Goal: Task Accomplishment & Management: Manage account settings

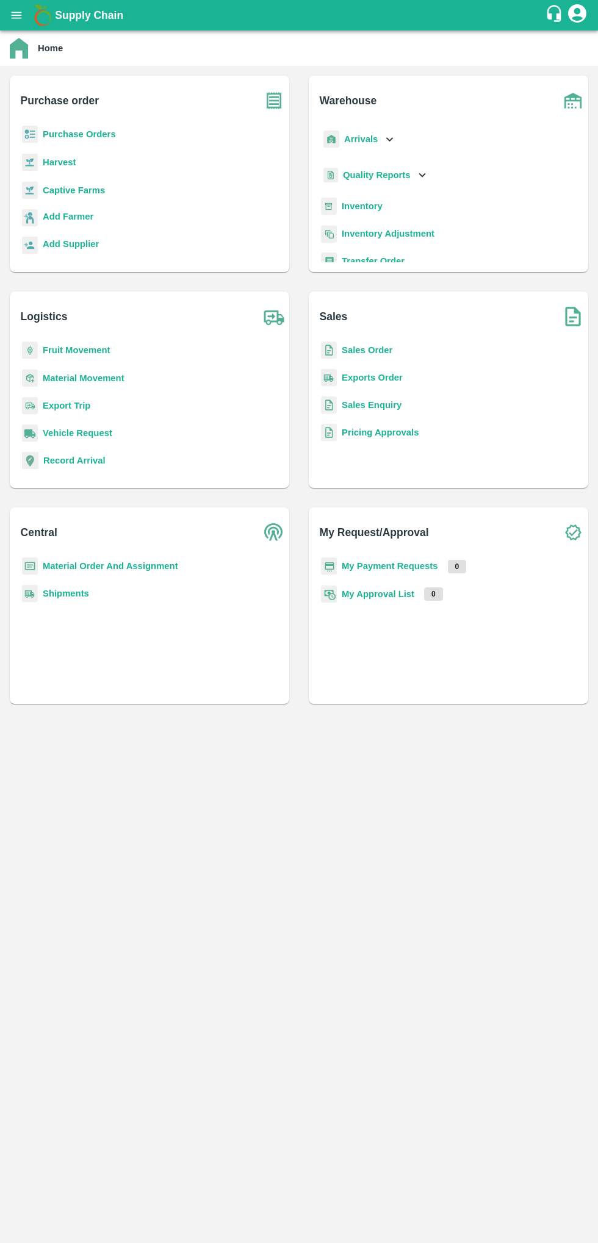
click at [16, 15] on icon "open drawer" at bounding box center [17, 15] width 10 height 7
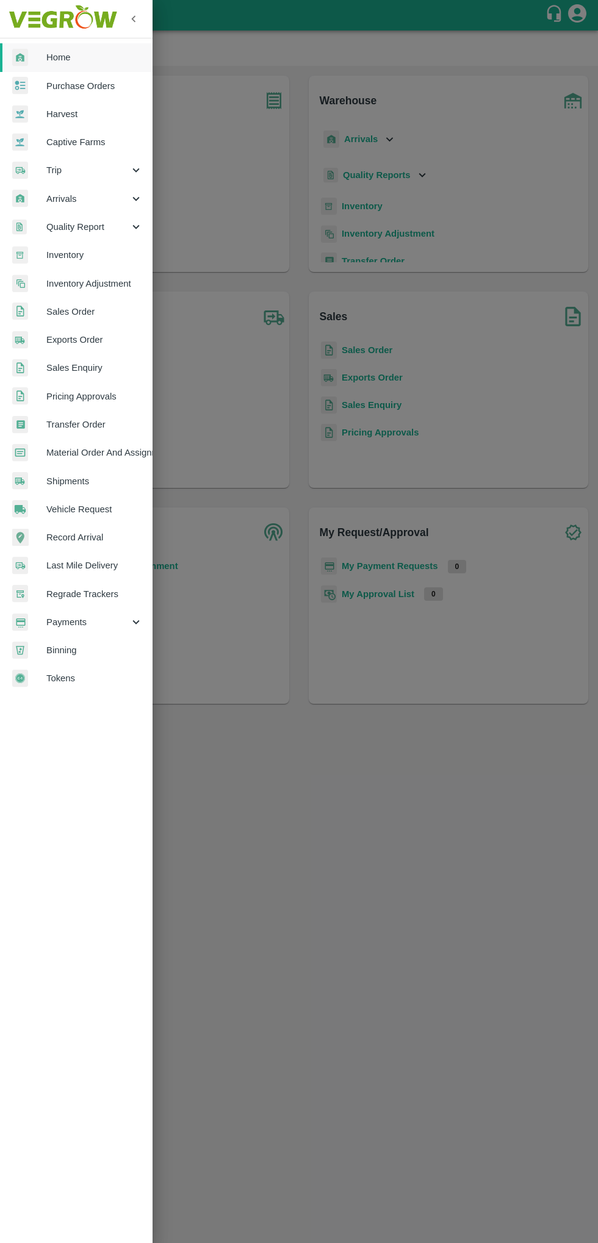
click at [66, 204] on span "Arrivals" at bounding box center [87, 198] width 83 height 13
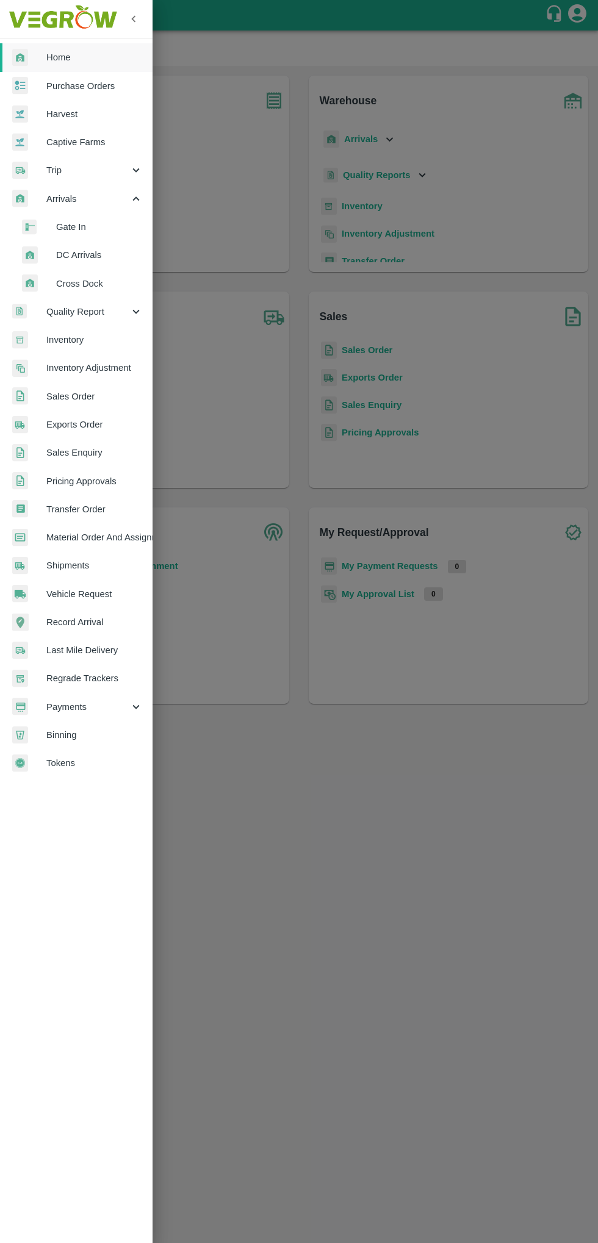
click at [54, 232] on div at bounding box center [39, 227] width 34 height 15
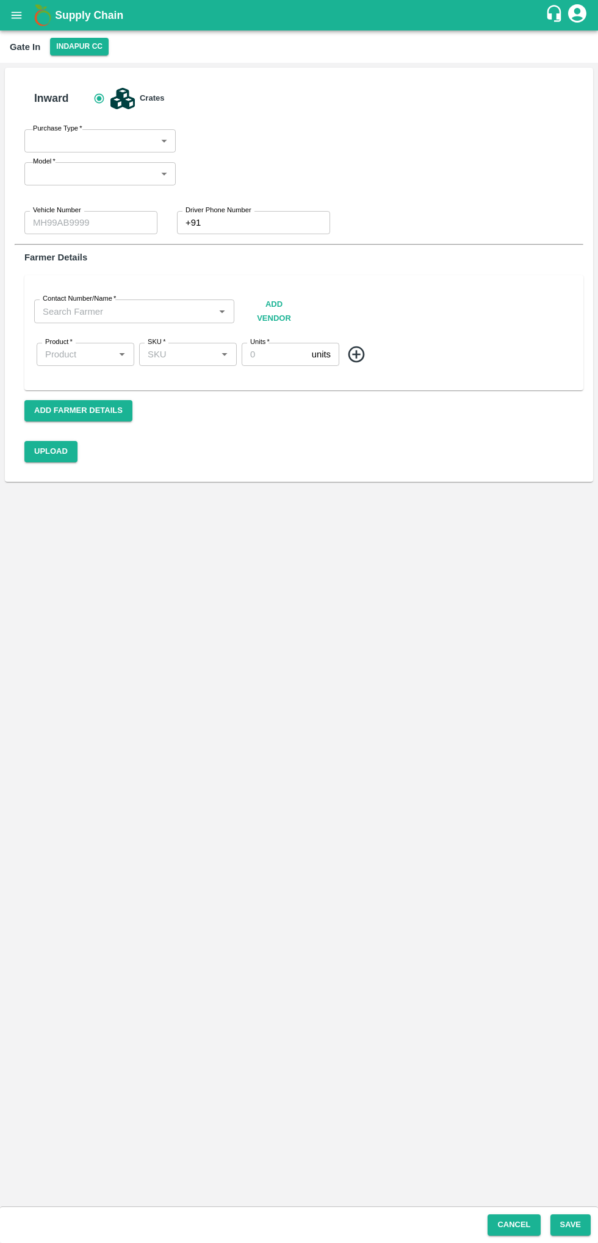
click at [16, 15] on icon "open drawer" at bounding box center [17, 15] width 10 height 7
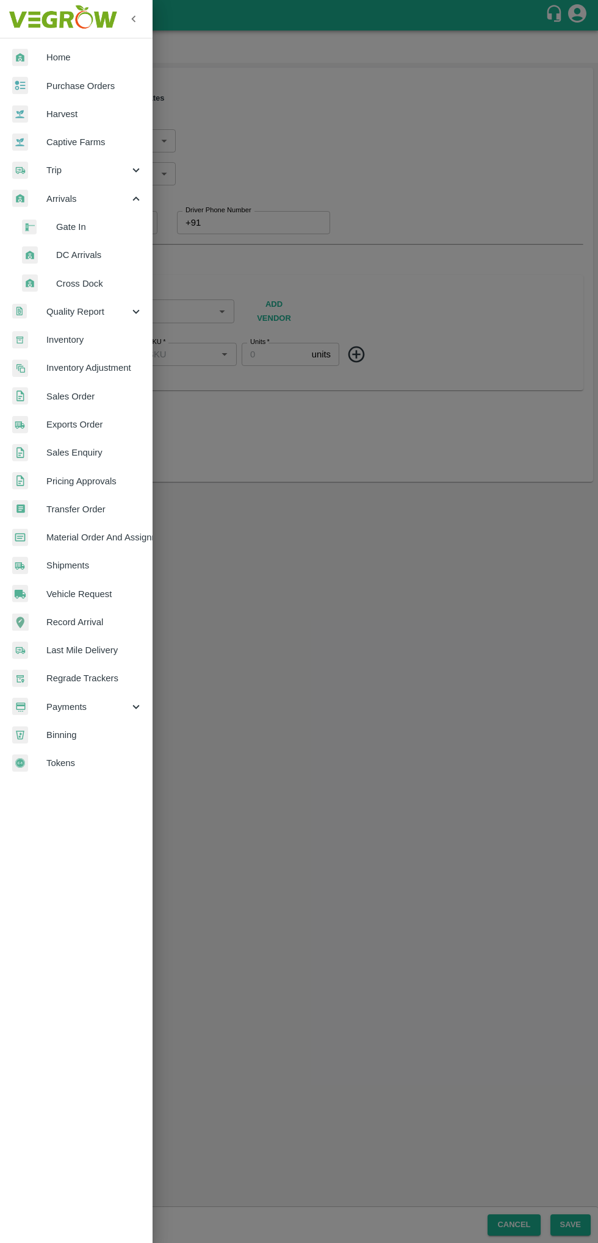
click at [85, 257] on span "DC Arrivals" at bounding box center [99, 254] width 87 height 13
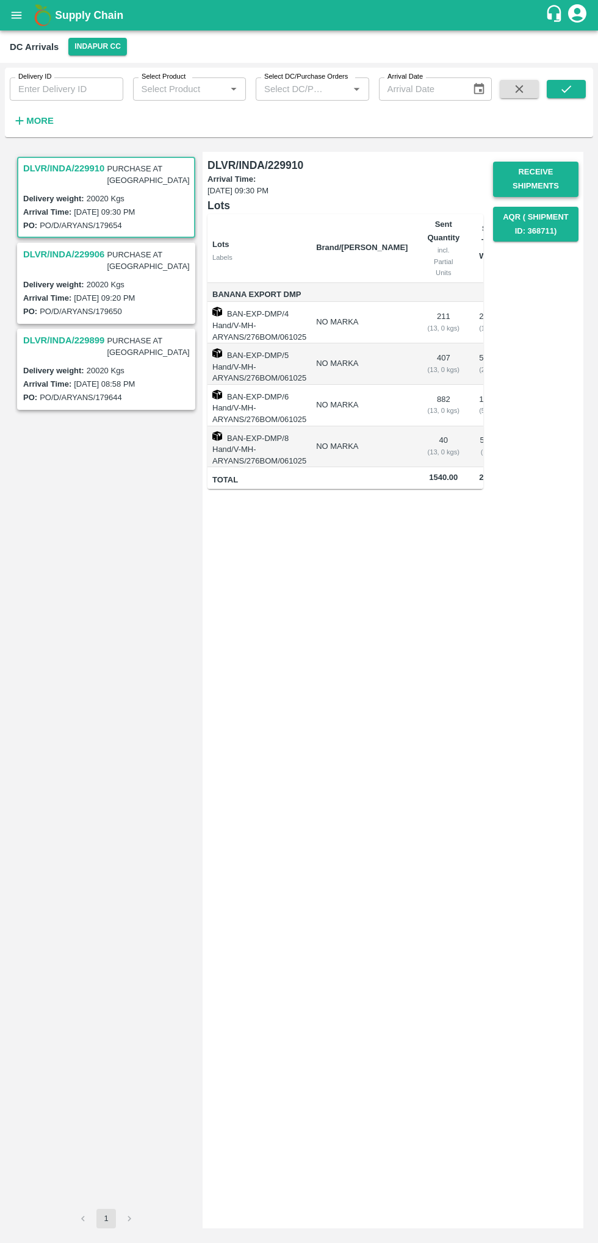
click at [526, 179] on button "Receive Shipments" at bounding box center [535, 179] width 85 height 35
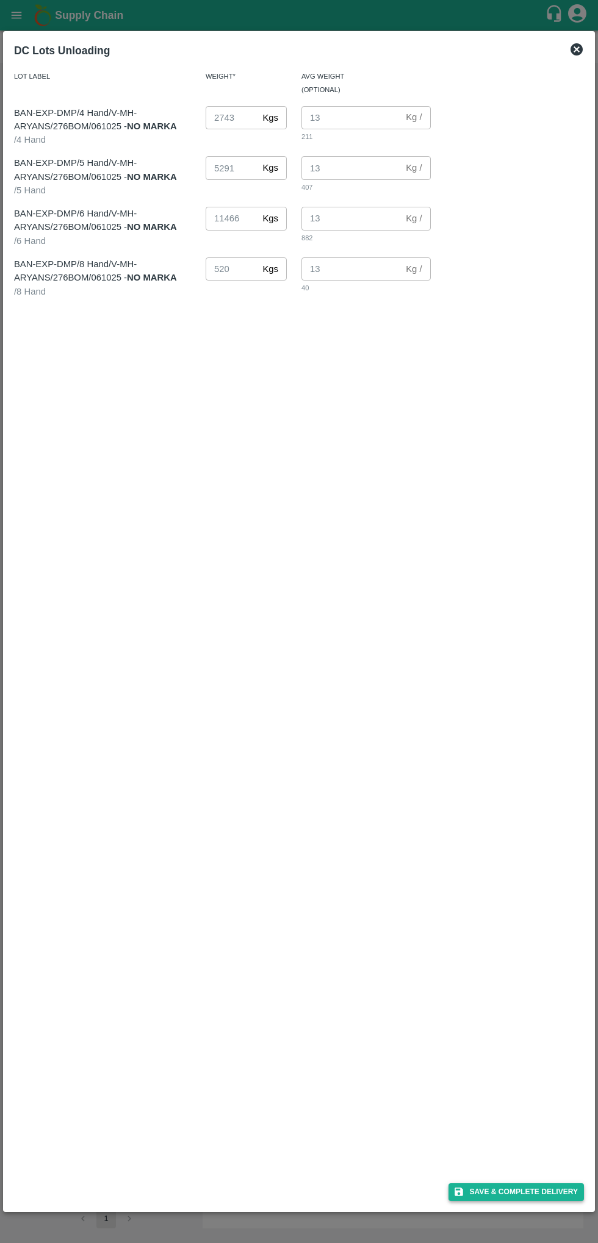
click at [528, 1187] on button "Save & Complete Delivery" at bounding box center [515, 1192] width 135 height 18
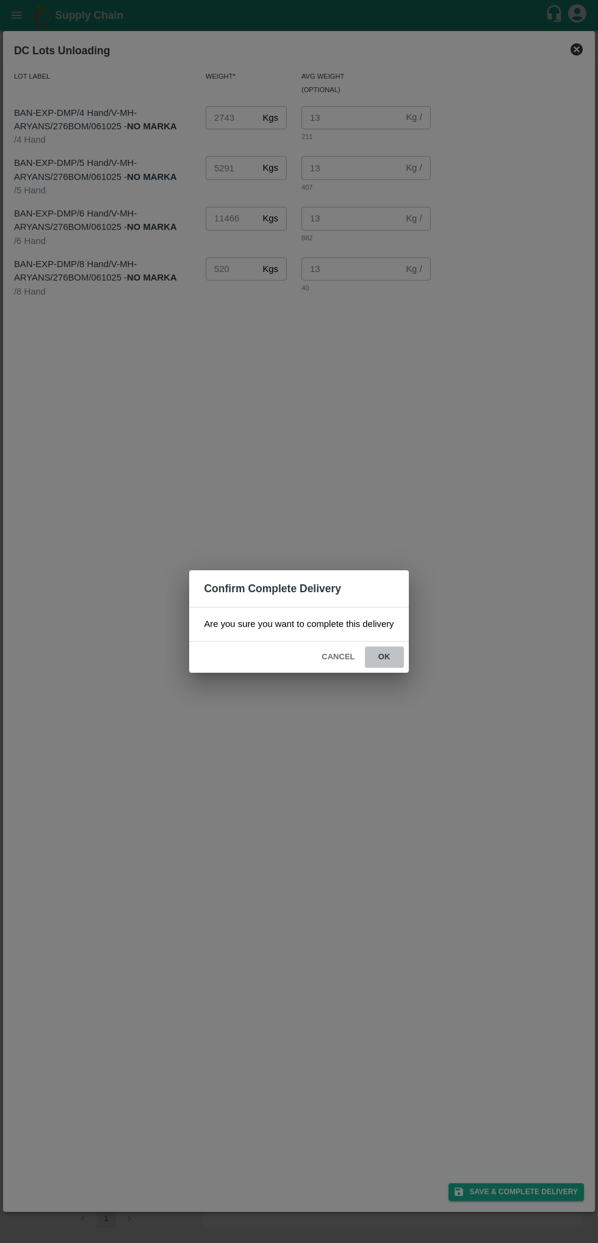
click at [378, 650] on button "ok" at bounding box center [384, 656] width 39 height 21
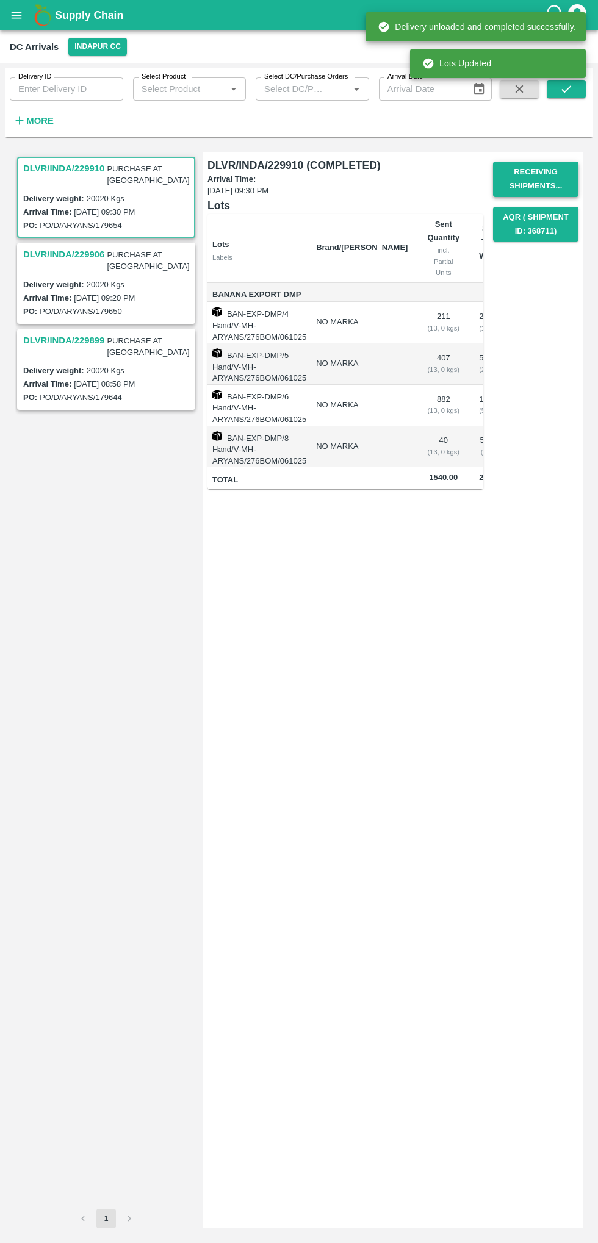
click at [528, 172] on button "Receiving Shipments..." at bounding box center [535, 179] width 85 height 35
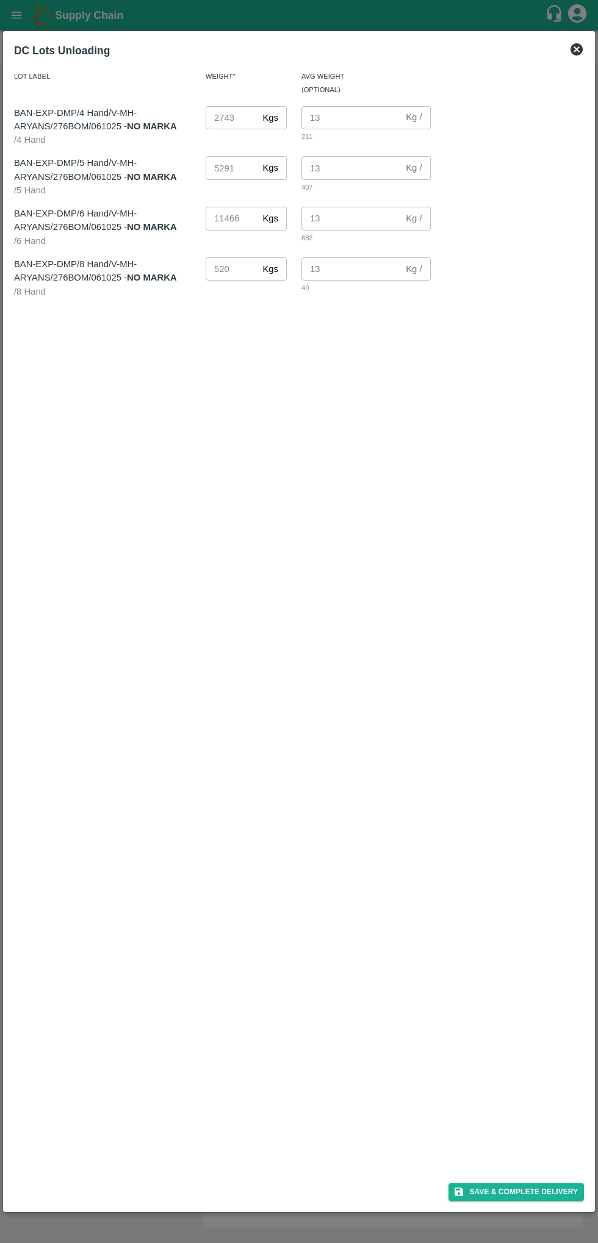
click at [581, 59] on div "DC Lots Unloading" at bounding box center [298, 50] width 579 height 27
click at [576, 49] on icon at bounding box center [576, 49] width 15 height 15
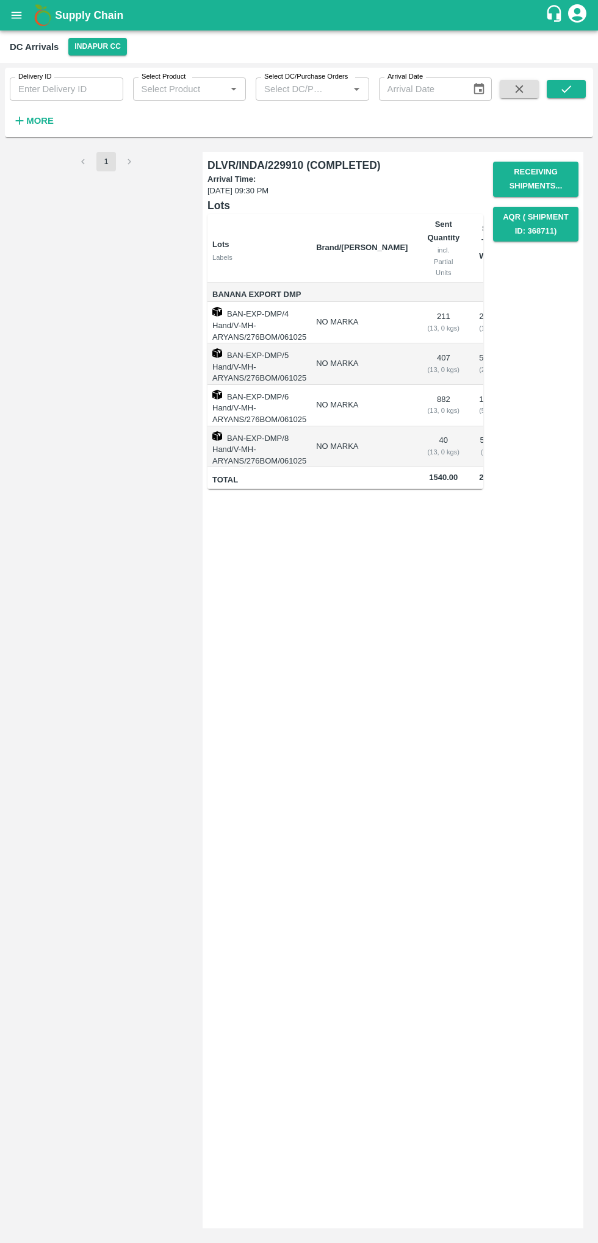
click at [579, 23] on icon "account of current user" at bounding box center [577, 13] width 22 height 22
click at [342, 714] on div at bounding box center [299, 621] width 598 height 1243
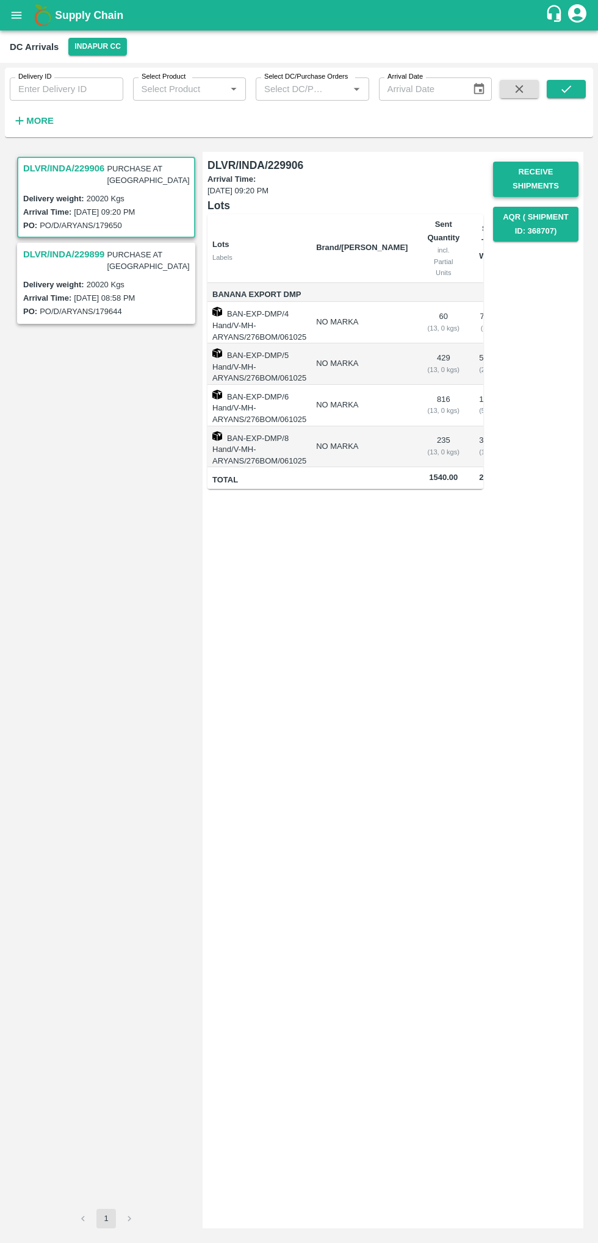
click at [522, 173] on button "Receive Shipments" at bounding box center [535, 179] width 85 height 35
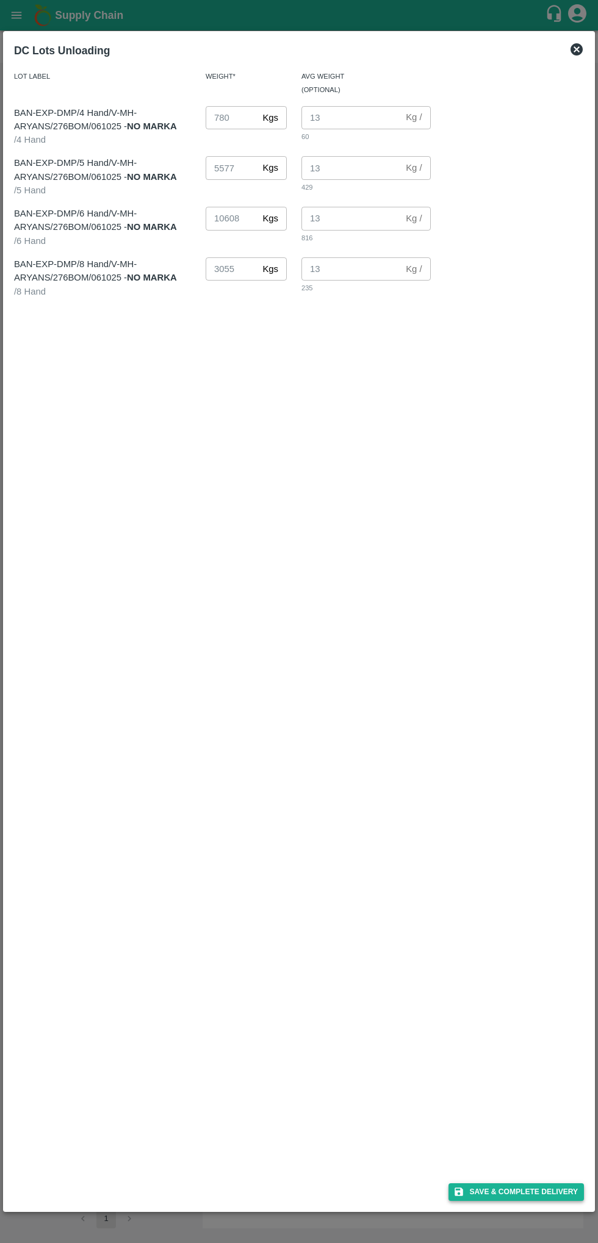
click at [510, 1192] on button "Save & Complete Delivery" at bounding box center [515, 1192] width 135 height 18
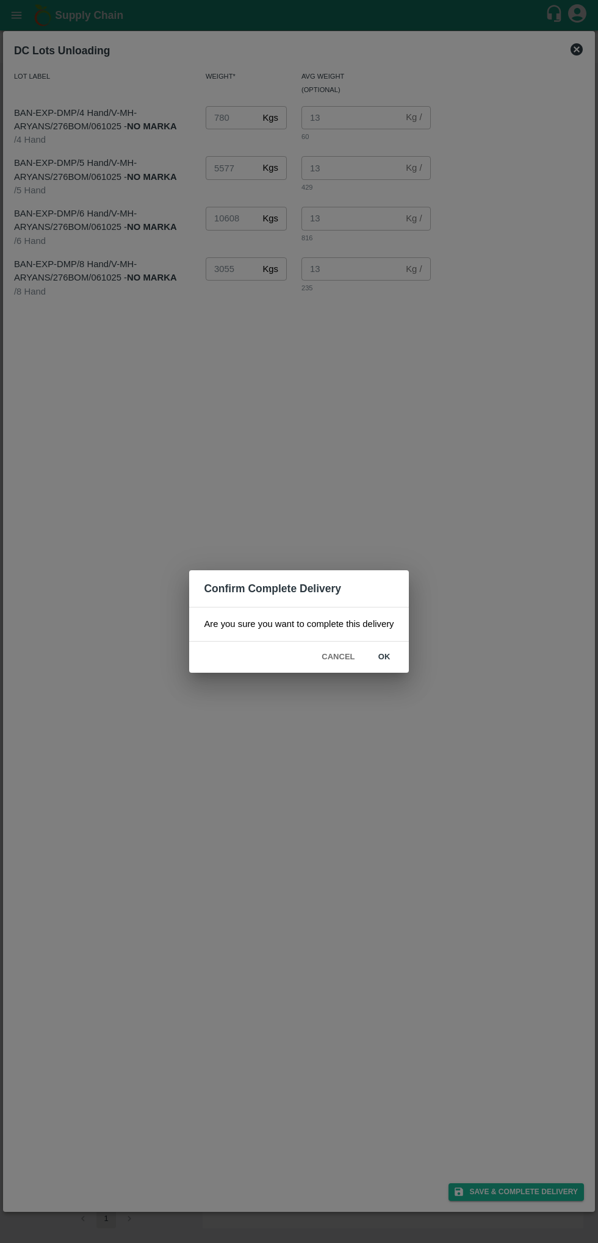
click at [383, 654] on button "ok" at bounding box center [384, 656] width 39 height 21
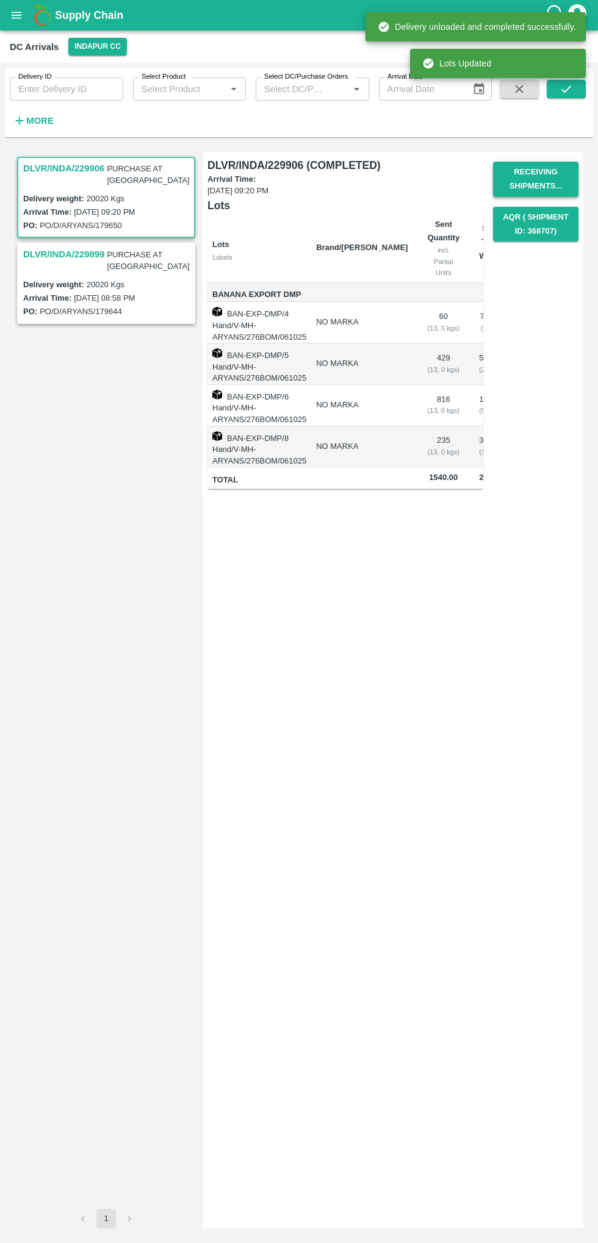
click at [528, 172] on button "Receiving Shipments..." at bounding box center [535, 179] width 85 height 35
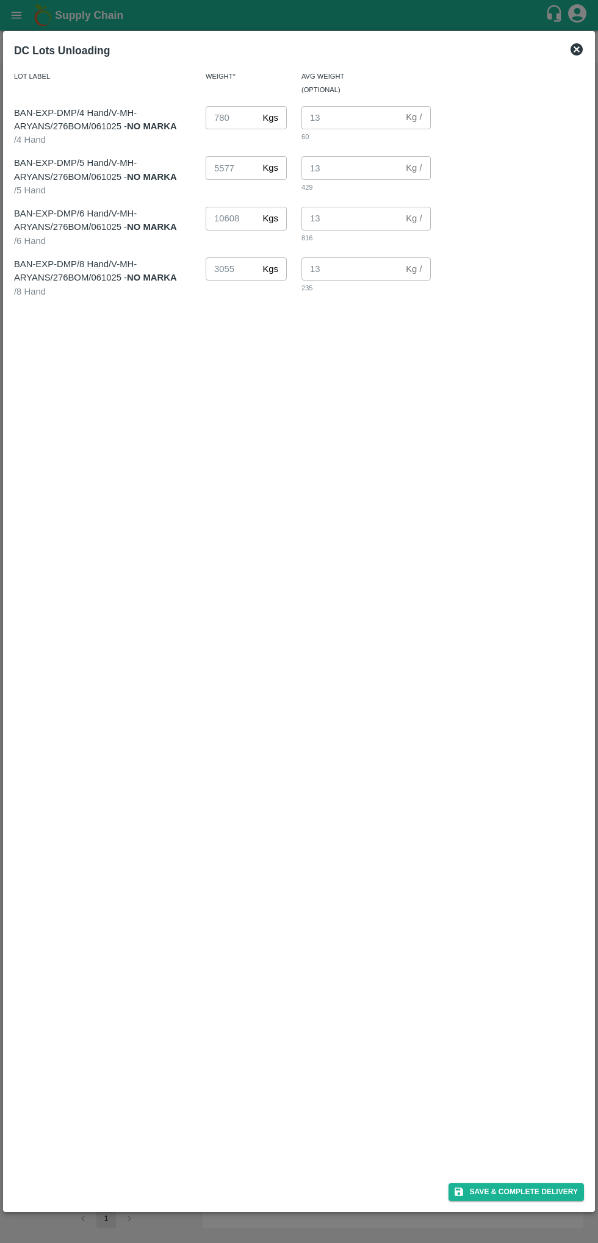
click at [571, 36] on div "DC Lots Unloading Lot Label Weight* Avg Weight (Optional) BAN-EXP-DMP/4 Hand/V-…" at bounding box center [299, 621] width 592 height 1181
click at [593, 52] on div "DC Lots Unloading Lot Label Weight* Avg Weight (Optional) BAN-EXP-DMP/4 Hand/V-…" at bounding box center [299, 621] width 592 height 1181
click at [591, 43] on div "DC Lots Unloading Lot Label Weight* Avg Weight (Optional) BAN-EXP-DMP/4 Hand/V-…" at bounding box center [299, 621] width 592 height 1181
click at [589, 43] on div "DC Lots Unloading Lot Label Weight* Avg Weight (Optional) BAN-EXP-DMP/4 Hand/V-…" at bounding box center [299, 621] width 592 height 1181
click at [576, 49] on icon at bounding box center [576, 49] width 15 height 15
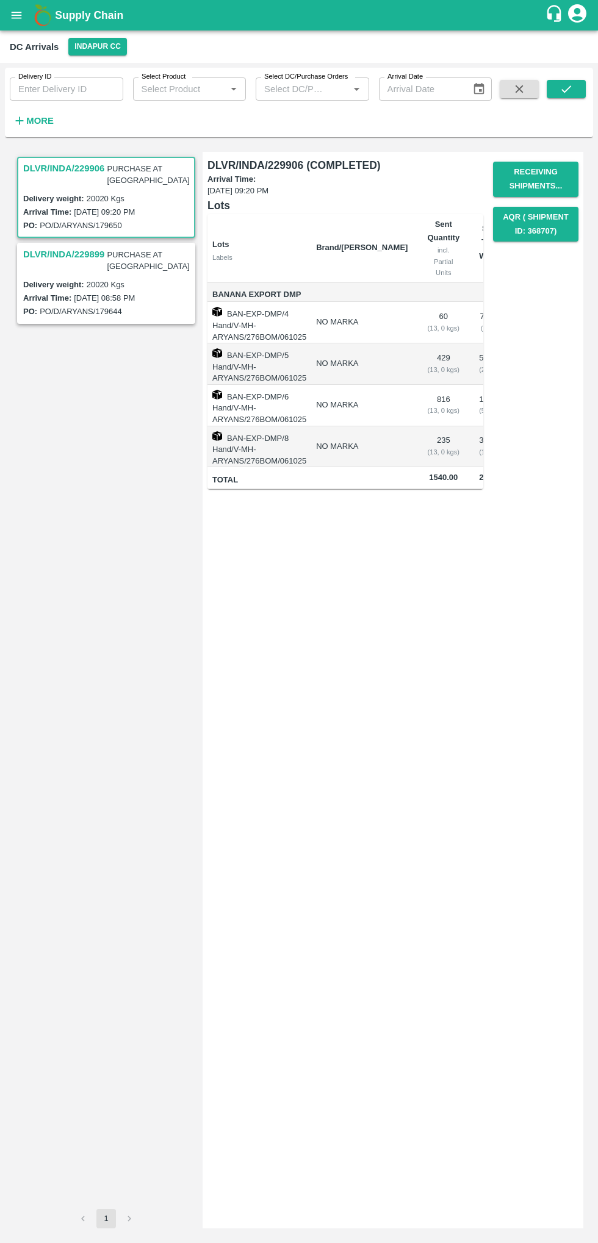
click at [560, 44] on div "DC Arrivals Indapur CC" at bounding box center [298, 47] width 576 height 18
click at [323, 767] on div "DLVR/INDA/229906 (COMPLETED) Arrival Time: 06 Oct 2025, 09:20 PM Lots Lots Labe…" at bounding box center [392, 690] width 381 height 1076
click at [529, 172] on button "Receive Shipments" at bounding box center [535, 179] width 85 height 35
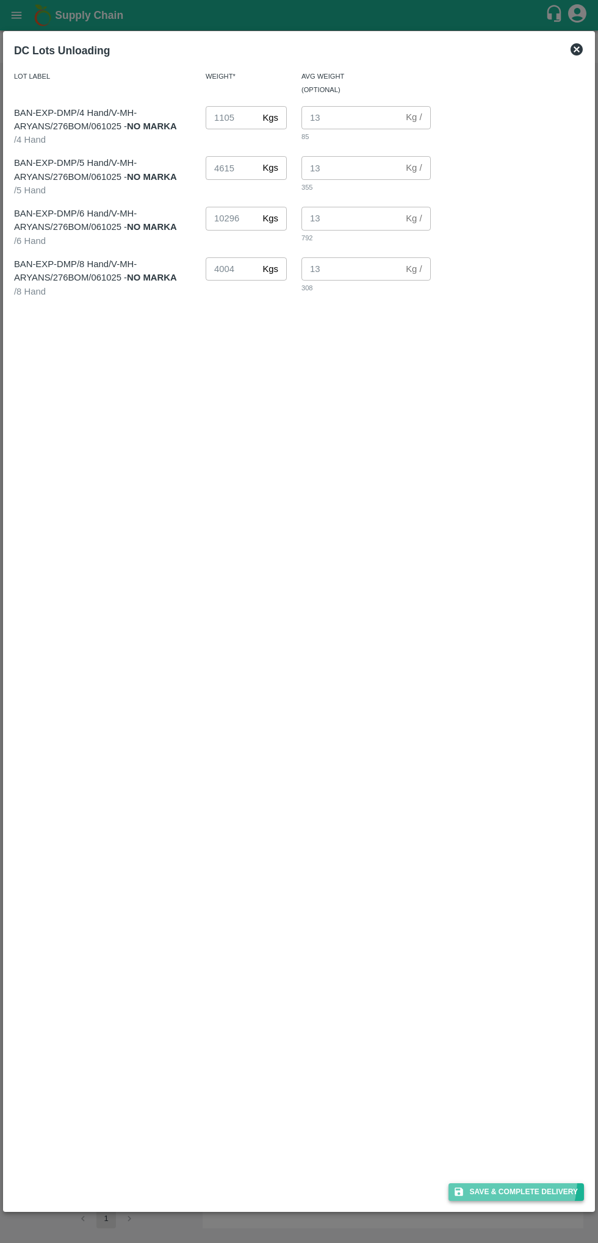
click at [491, 1189] on button "Save & Complete Delivery" at bounding box center [515, 1192] width 135 height 18
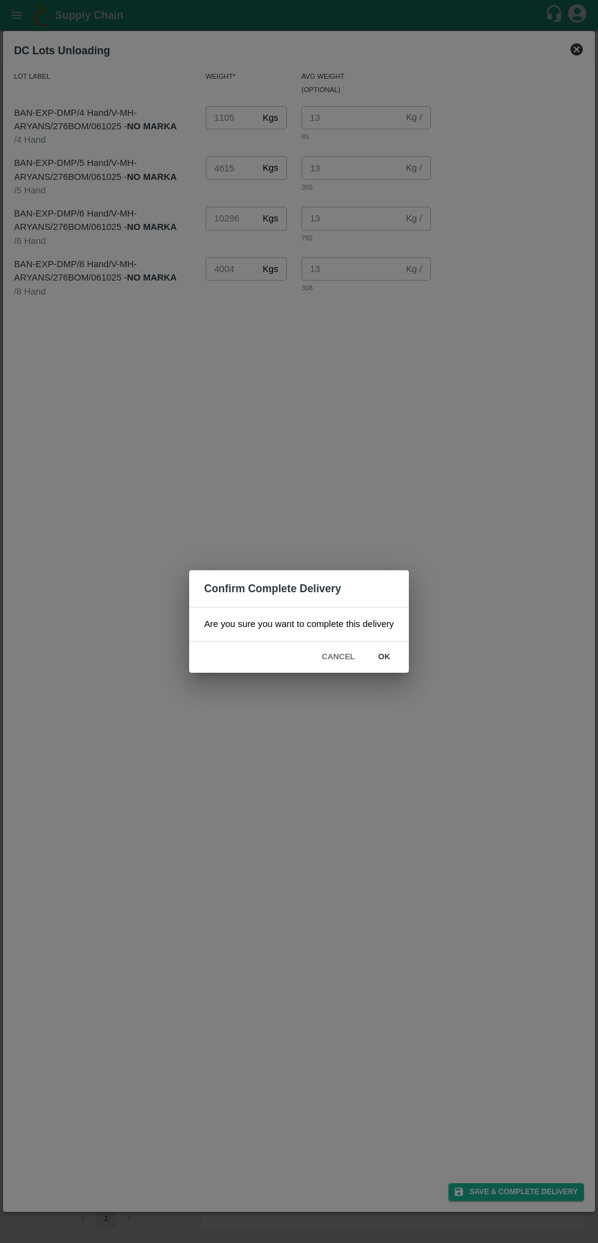
click at [384, 656] on button "ok" at bounding box center [384, 656] width 39 height 21
